Goal: Find specific fact: Find specific fact

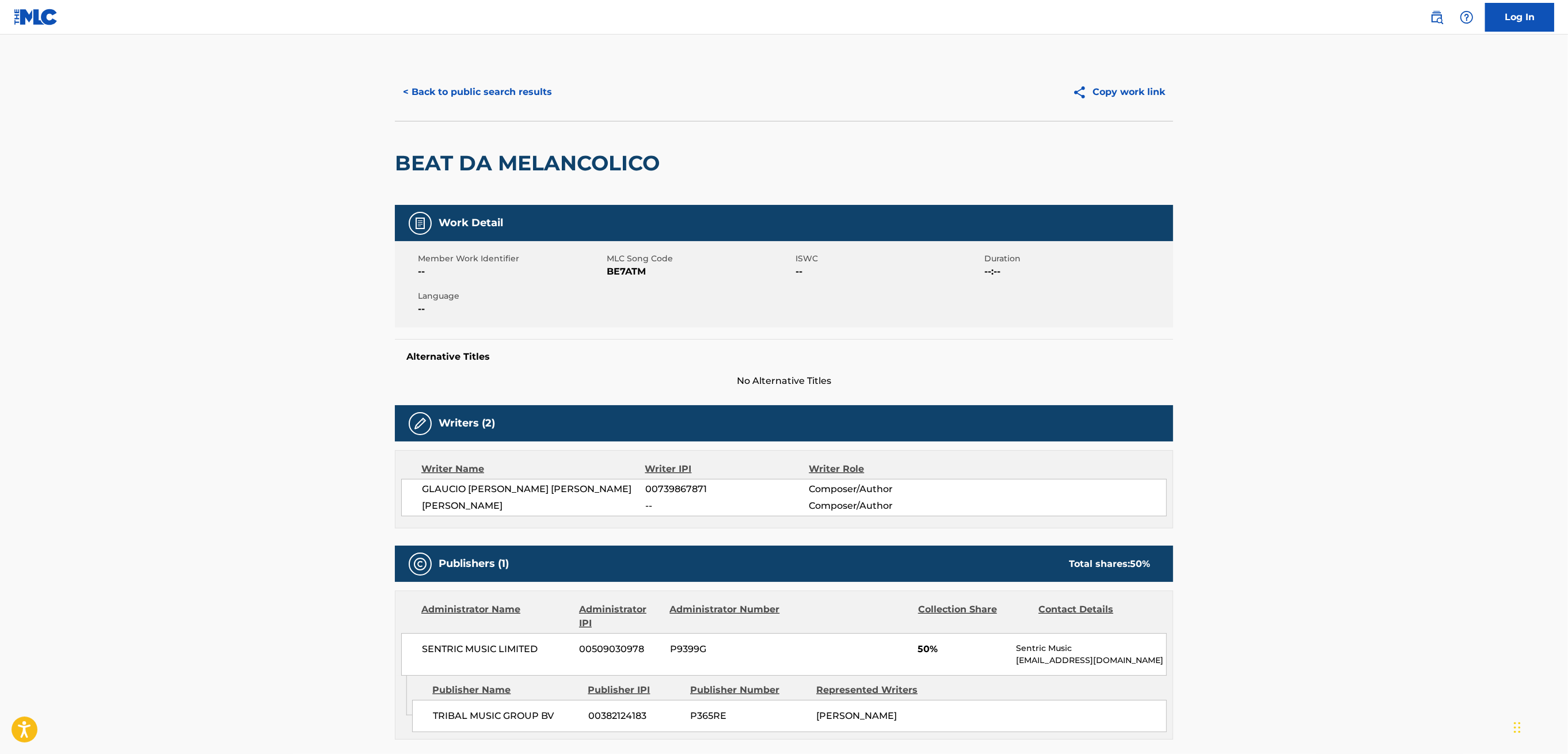
drag, startPoint x: 954, startPoint y: 1, endPoint x: 1255, endPoint y: 239, distance: 383.7
click at [1174, 239] on main "< Back to public search results Copy work link BEAT DA MELANCOLICO Work Detail …" at bounding box center [784, 610] width 1568 height 1151
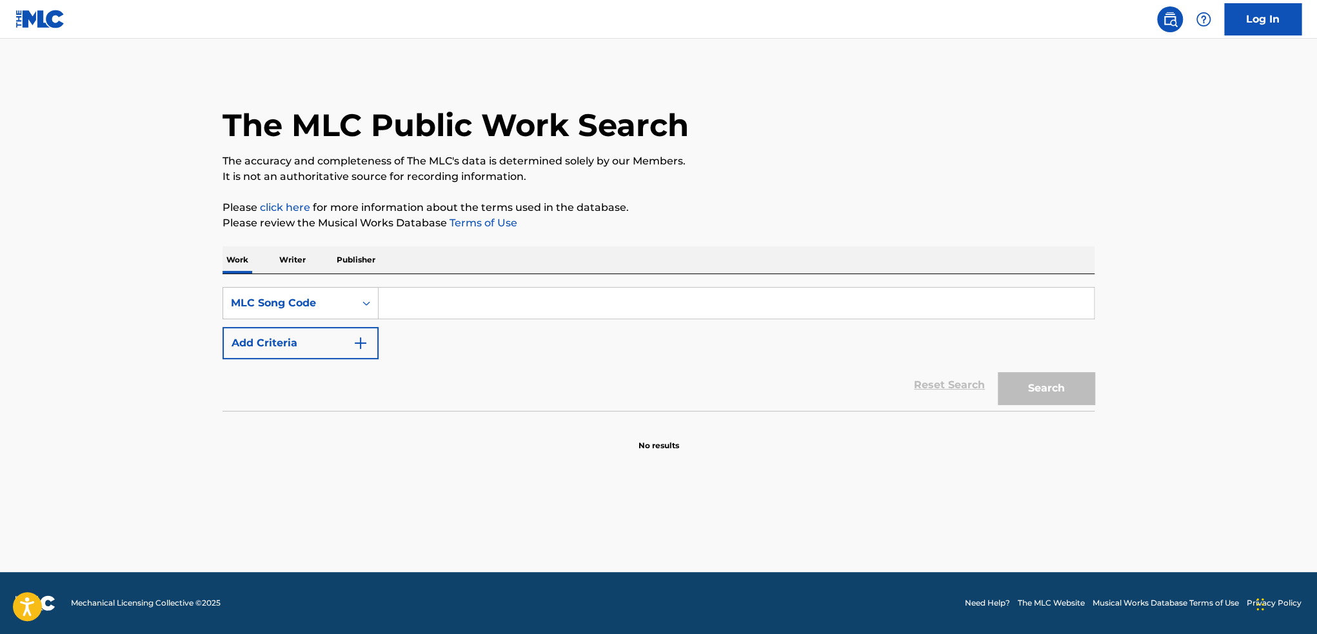
click at [402, 302] on input "Search Form" at bounding box center [736, 303] width 715 height 31
type input "DQ4TW3"
click at [1021, 373] on button "Search" at bounding box center [1046, 388] width 97 height 32
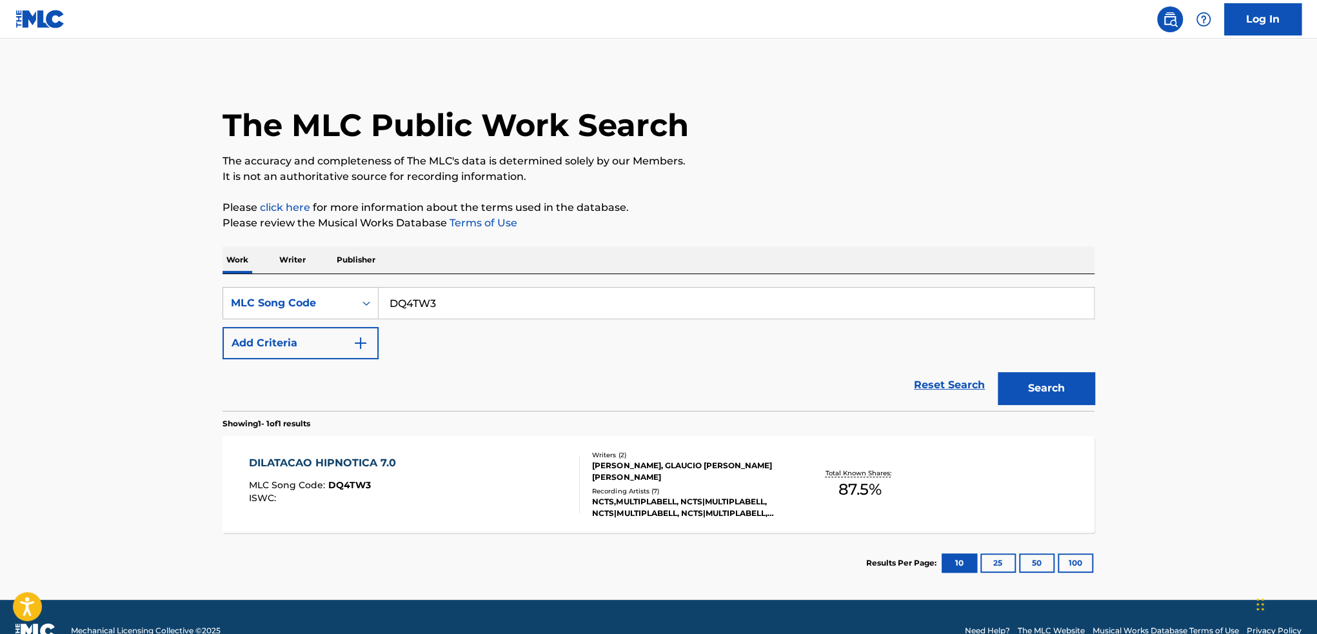
click at [552, 478] on div "DILATACAO HIPNOTICA 7.0 MLC Song Code : DQ4TW3 ISWC :" at bounding box center [414, 484] width 331 height 58
